Goal: Use online tool/utility: Utilize a website feature to perform a specific function

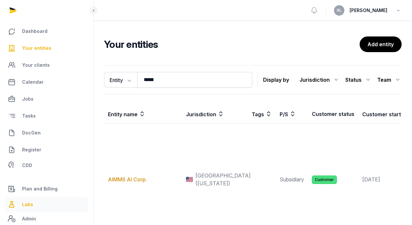
click at [35, 203] on link "Labs" at bounding box center [46, 204] width 83 height 16
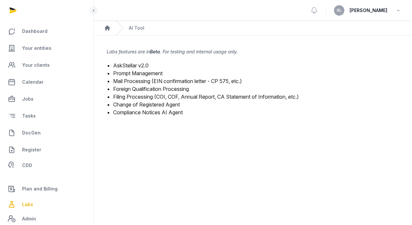
click at [172, 89] on link "Foreign Qualification Processing" at bounding box center [151, 89] width 76 height 7
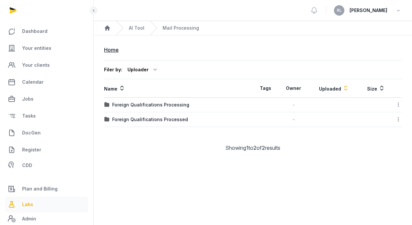
click at [30, 204] on span "Labs" at bounding box center [27, 204] width 11 height 8
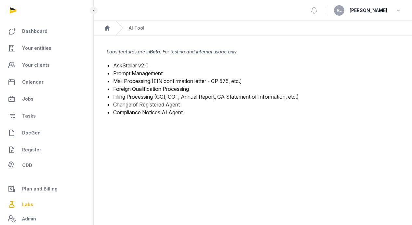
click at [142, 89] on link "Foreign Qualification Processing" at bounding box center [151, 89] width 76 height 7
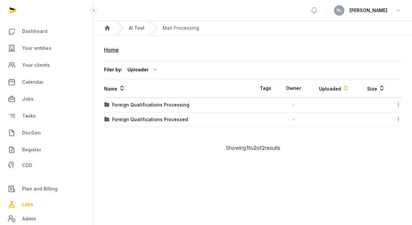
click at [143, 26] on link "AI Tool" at bounding box center [137, 28] width 16 height 7
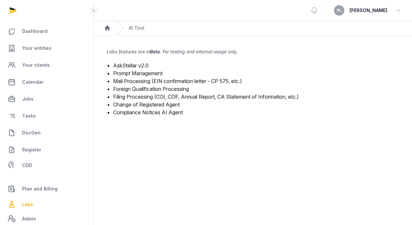
click at [153, 82] on link "Mail Processing (EIN confirmation letter - CP 575, etc.)" at bounding box center [177, 81] width 129 height 7
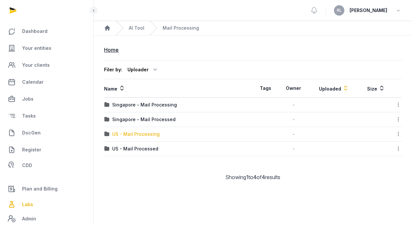
click at [145, 132] on div "US - Mail Processing" at bounding box center [135, 134] width 47 height 7
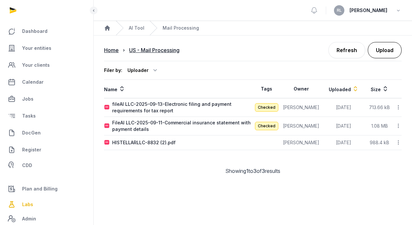
click at [395, 50] on button "Upload" at bounding box center [385, 50] width 34 height 16
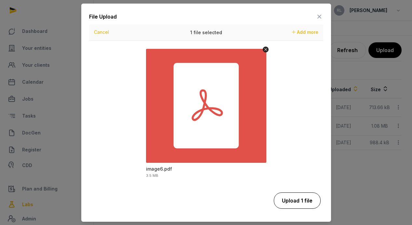
click at [312, 200] on button "Upload 1 file" at bounding box center [297, 200] width 47 height 16
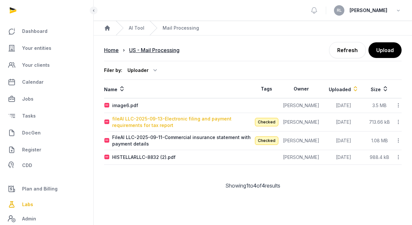
click at [200, 120] on div "fileAI LLC-2025-09-13-Electronic filing and payment requirements for tax report" at bounding box center [182, 121] width 141 height 13
type input "**********"
type textarea "**********"
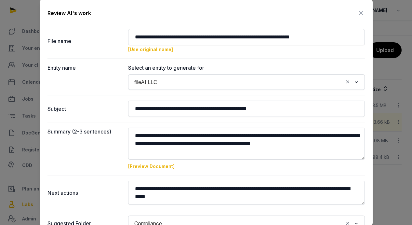
click at [358, 15] on icon at bounding box center [361, 13] width 8 height 10
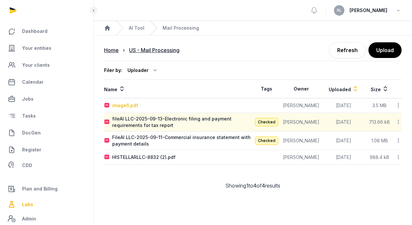
click at [133, 104] on div "image6.pdf" at bounding box center [125, 105] width 26 height 7
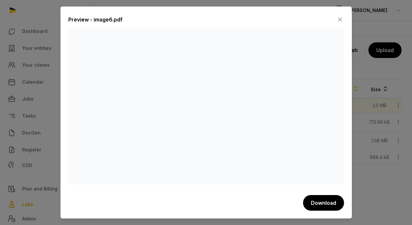
click at [338, 20] on icon at bounding box center [340, 19] width 8 height 10
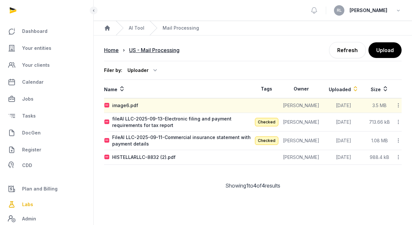
click at [397, 106] on icon at bounding box center [399, 105] width 6 height 7
click at [389, 121] on div "Reanalyze" at bounding box center [375, 122] width 52 height 12
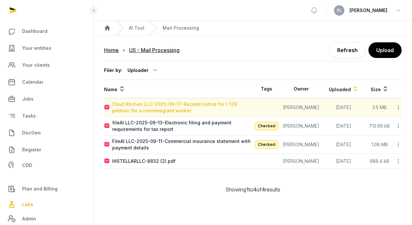
click at [209, 105] on div "Clout Kitchen LLC-2025-09-17-Receipt notice for I-129 petition for a nonimmigra…" at bounding box center [182, 107] width 141 height 13
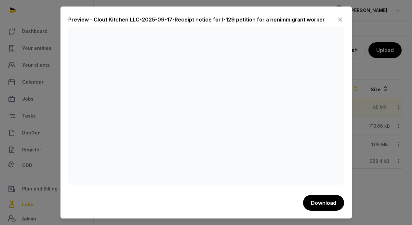
click at [339, 20] on icon at bounding box center [340, 19] width 8 height 10
